Goal: Browse casually

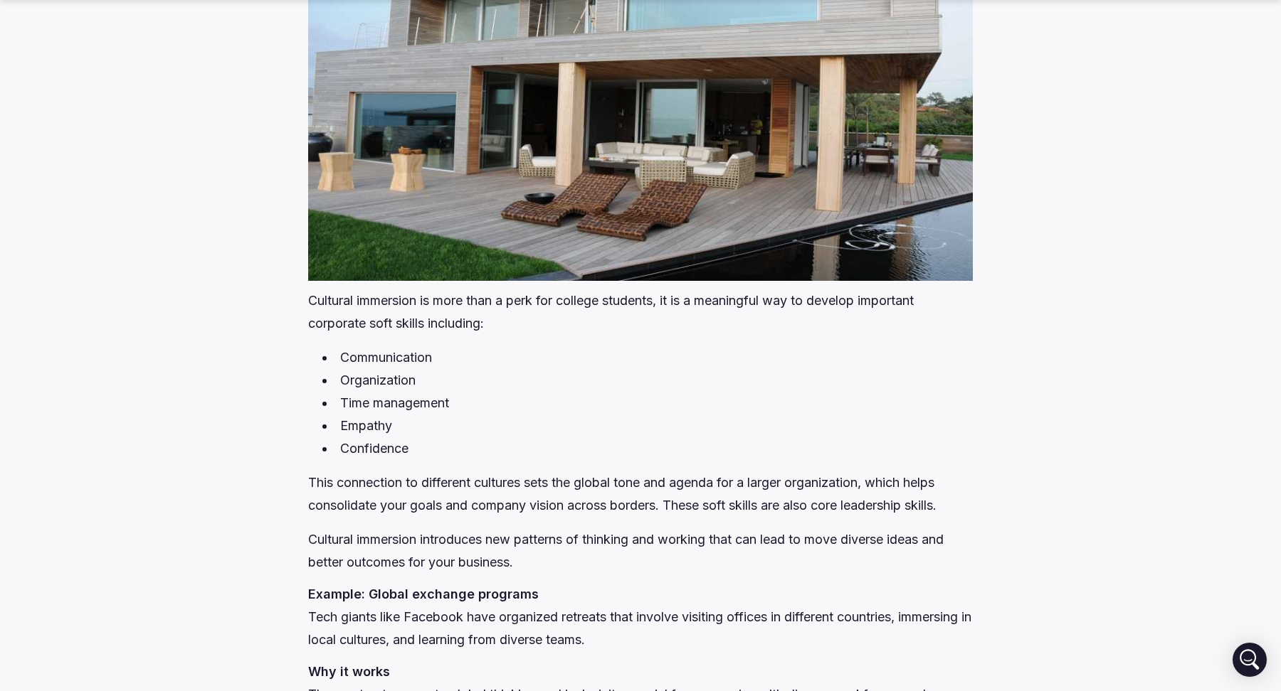
scroll to position [3773, 0]
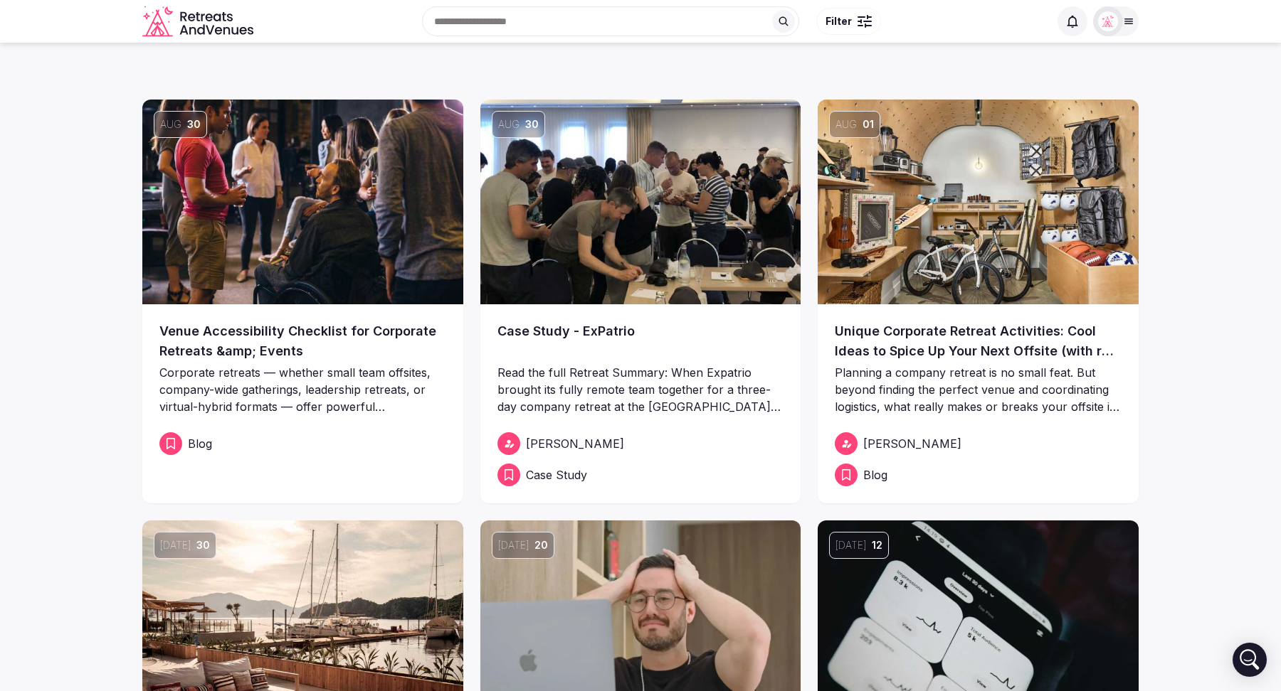
click at [224, 15] on icon "Retreats and Venues company logo" at bounding box center [199, 22] width 114 height 32
